Goal: Navigation & Orientation: Find specific page/section

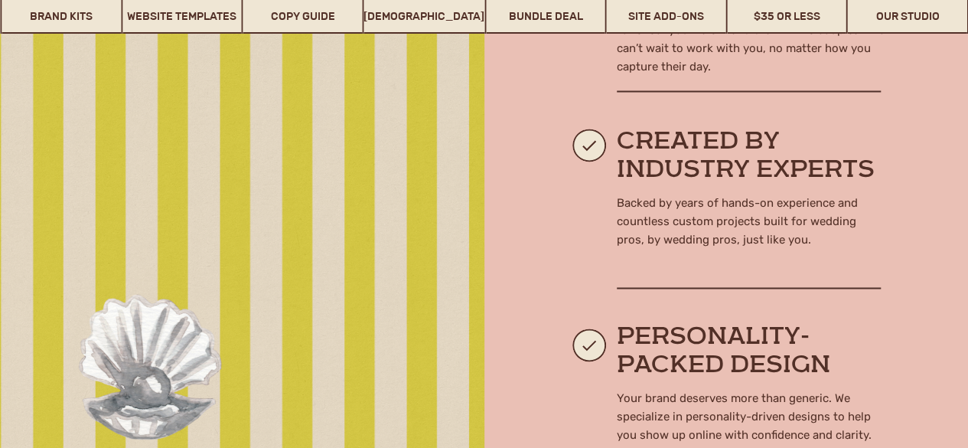
scroll to position [910, 0]
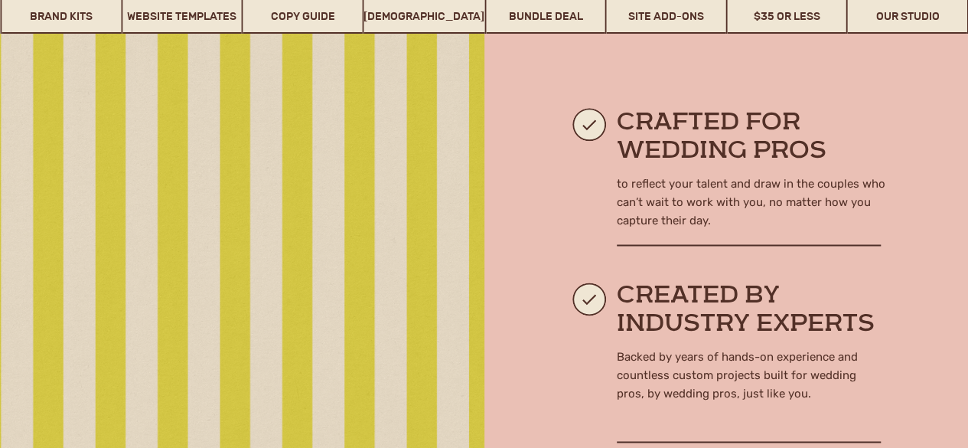
drag, startPoint x: 1, startPoint y: 306, endPoint x: 0, endPoint y: 296, distance: 10.0
click at [0, 296] on div at bounding box center [460, 390] width 951 height 894
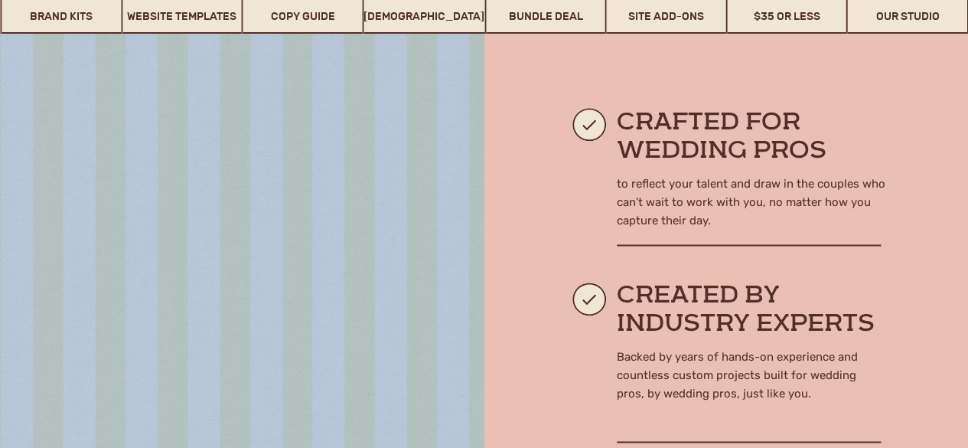
drag, startPoint x: 0, startPoint y: 285, endPoint x: -7, endPoint y: 241, distance: 44.2
click at [2, 213] on div at bounding box center [460, 390] width 951 height 894
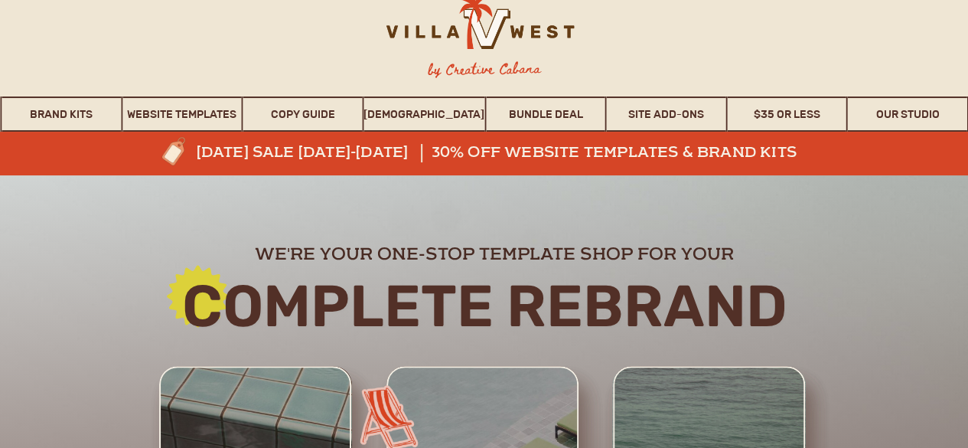
scroll to position [0, 0]
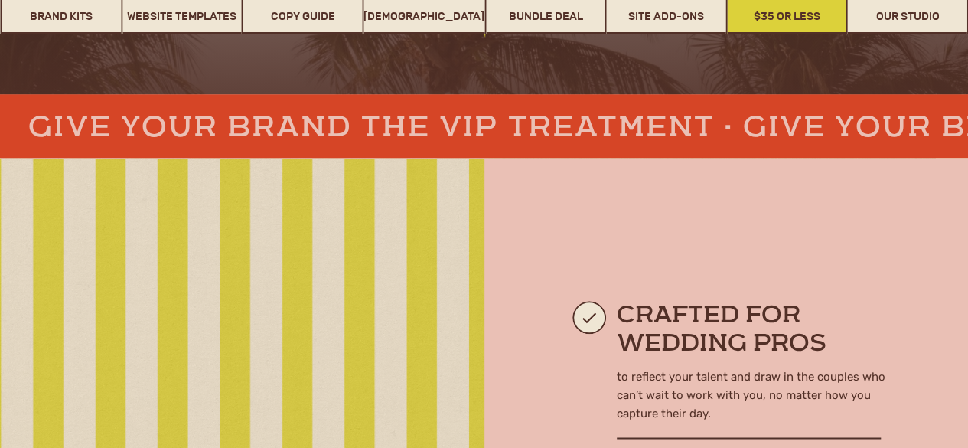
click at [800, 16] on link "$35 or Less" at bounding box center [786, 15] width 119 height 35
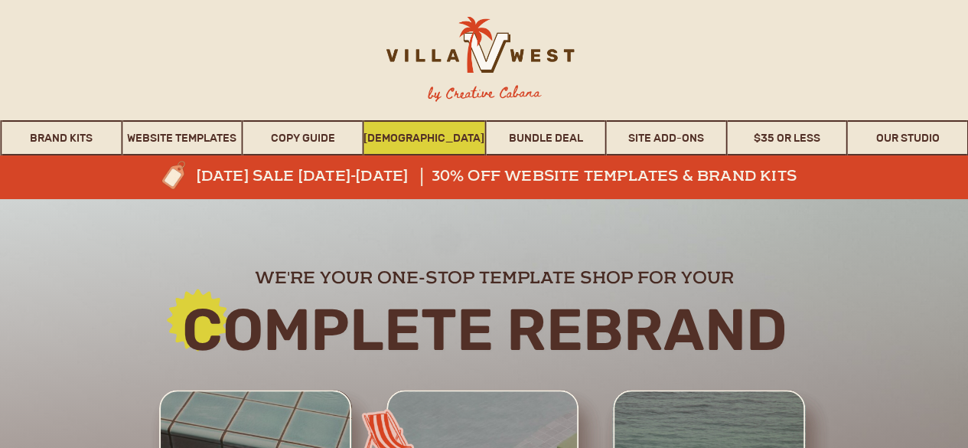
click at [436, 140] on link "[DEMOGRAPHIC_DATA]" at bounding box center [423, 137] width 121 height 35
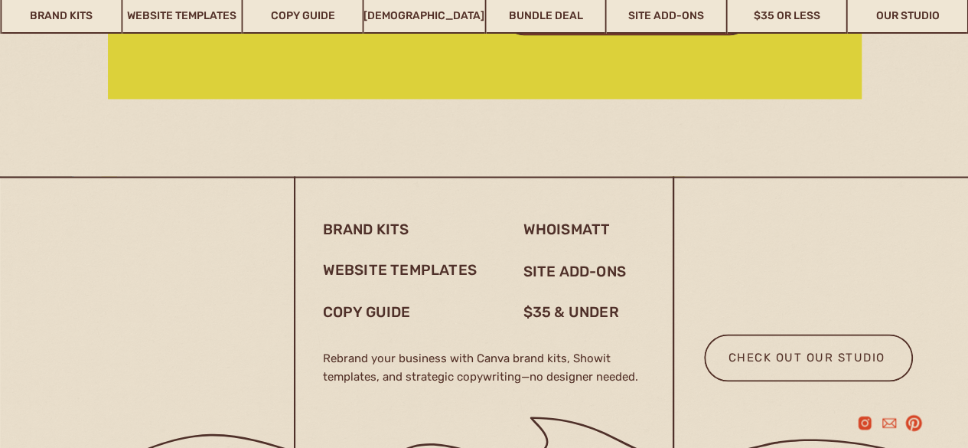
scroll to position [4220, 0]
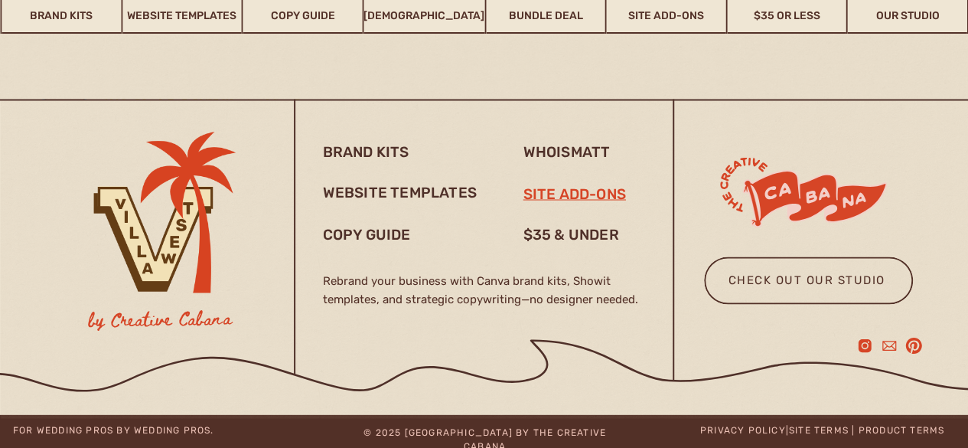
click at [609, 188] on h3 "site add-ons" at bounding box center [595, 193] width 145 height 18
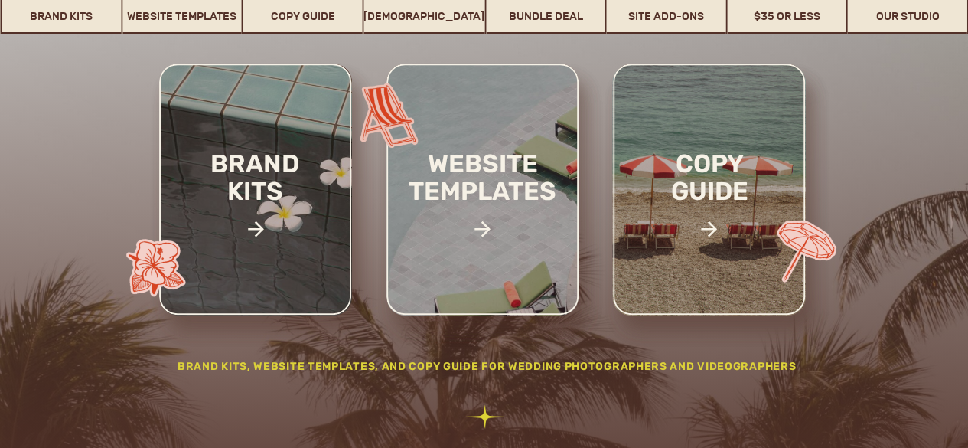
scroll to position [341, 0]
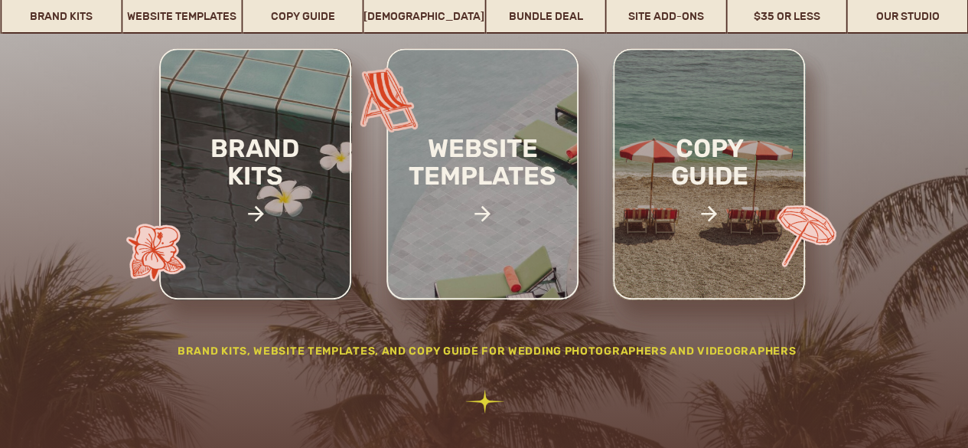
drag, startPoint x: 0, startPoint y: 330, endPoint x: 0, endPoint y: 377, distance: 47.4
click at [0, 377] on div at bounding box center [476, 164] width 983 height 612
